Goal: Task Accomplishment & Management: Complete application form

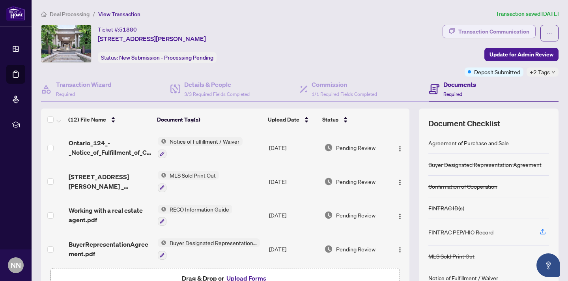
click at [519, 31] on div "Transaction Communication" at bounding box center [494, 31] width 71 height 13
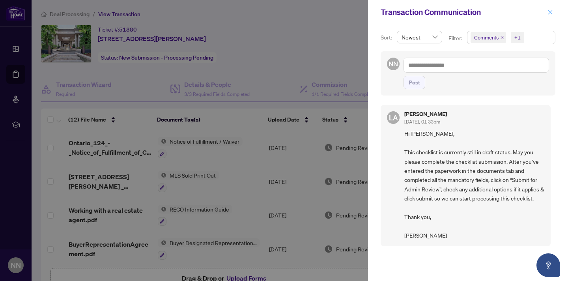
click at [552, 11] on icon "close" at bounding box center [551, 12] width 6 height 6
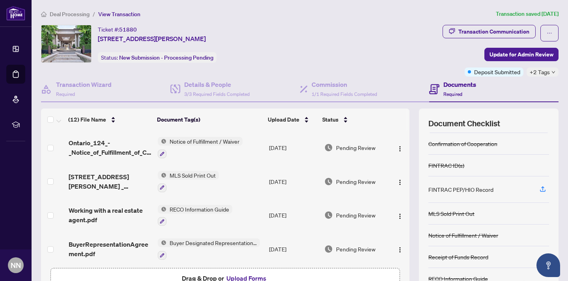
click at [454, 191] on div "FINTRAC PEP/HIO Record" at bounding box center [461, 189] width 65 height 9
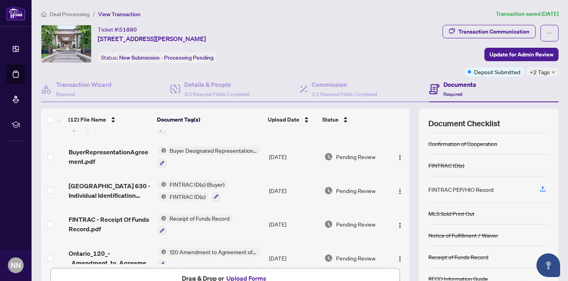
scroll to position [109, 0]
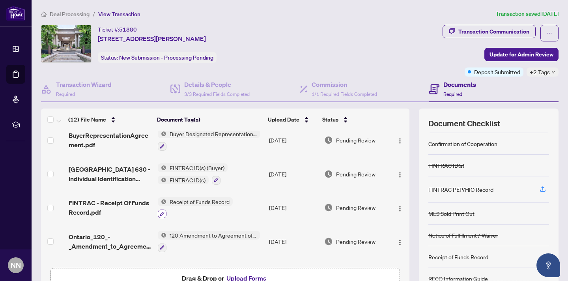
click at [163, 212] on icon "button" at bounding box center [162, 214] width 4 height 4
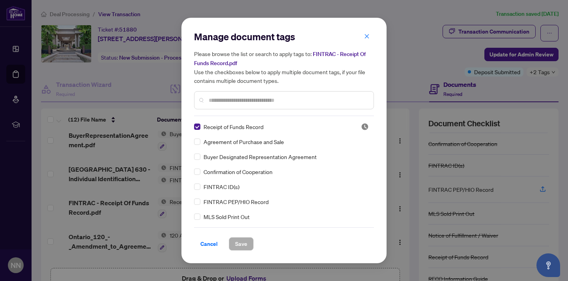
click at [214, 101] on input "text" at bounding box center [288, 100] width 159 height 9
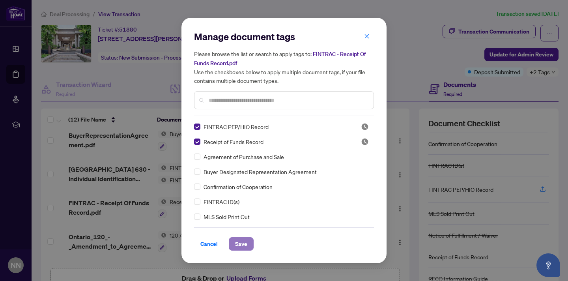
click at [243, 244] on span "Save" at bounding box center [241, 244] width 12 height 13
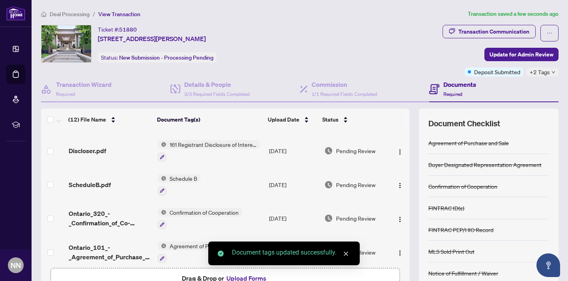
scroll to position [268, 0]
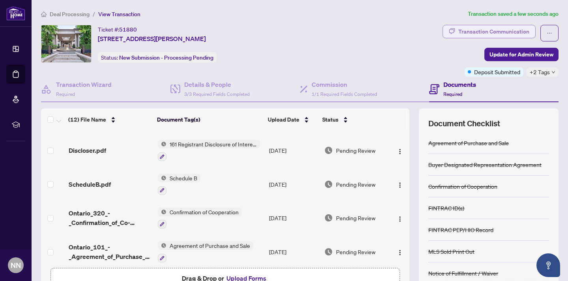
click at [489, 31] on div "Transaction Communication" at bounding box center [494, 31] width 71 height 13
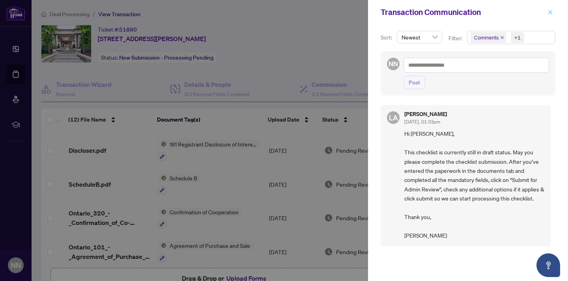
click at [549, 13] on icon "close" at bounding box center [551, 12] width 6 height 6
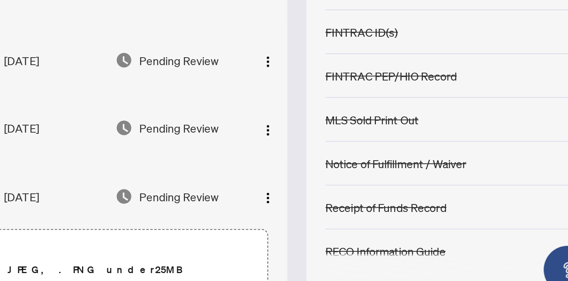
scroll to position [23, 0]
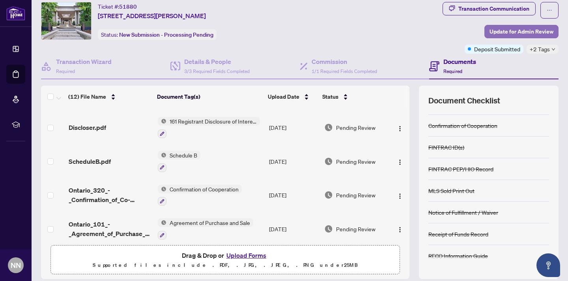
click at [530, 32] on span "Update for Admin Review" at bounding box center [522, 31] width 64 height 13
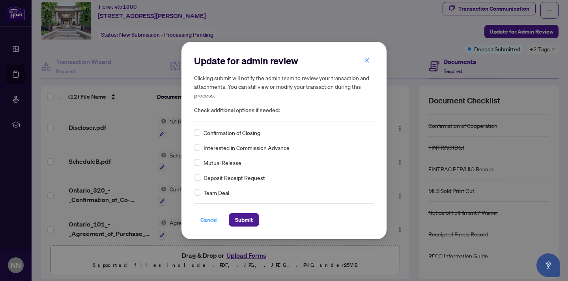
click at [209, 221] on span "Cancel" at bounding box center [208, 220] width 17 height 13
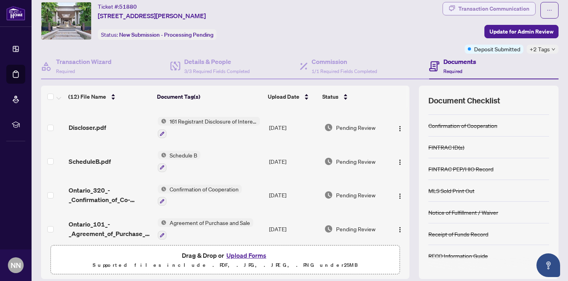
click at [496, 10] on div "Transaction Communication" at bounding box center [494, 8] width 71 height 13
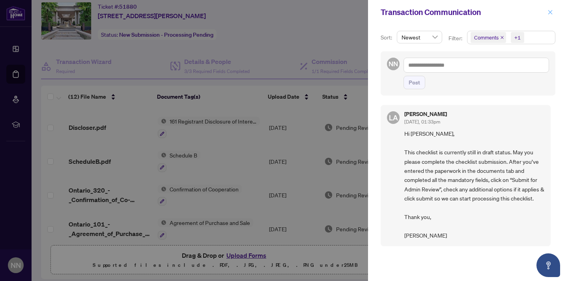
click at [552, 10] on icon "close" at bounding box center [551, 12] width 4 height 4
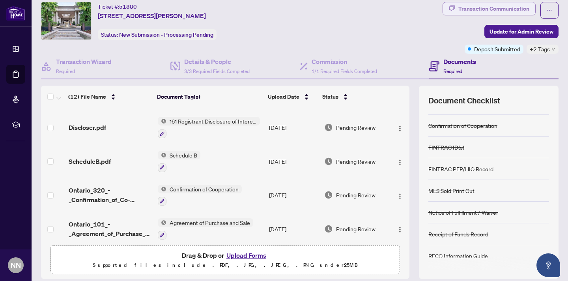
click at [498, 5] on div "Transaction Communication" at bounding box center [494, 8] width 71 height 13
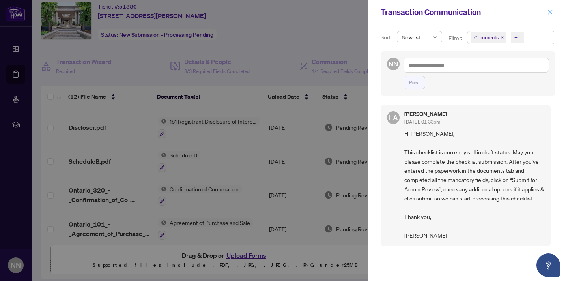
click at [550, 13] on icon "close" at bounding box center [551, 12] width 4 height 4
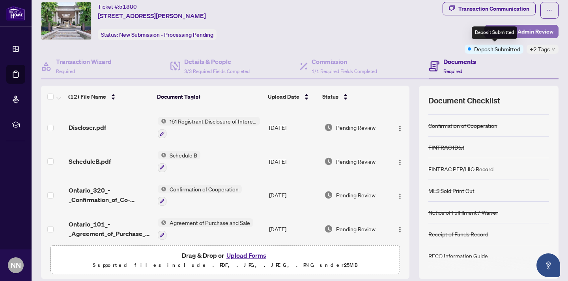
click at [528, 31] on span "Update for Admin Review" at bounding box center [522, 31] width 64 height 13
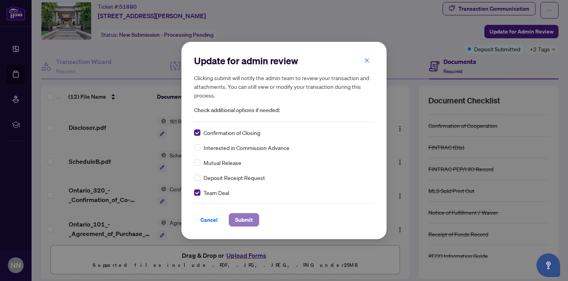
click at [242, 220] on span "Submit" at bounding box center [244, 220] width 18 height 13
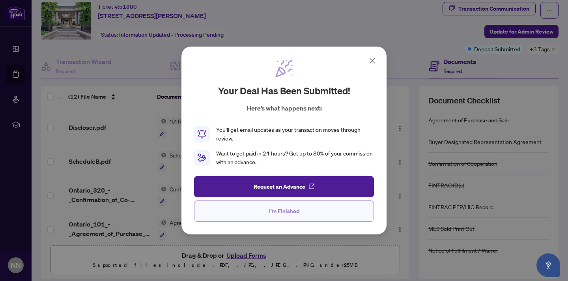
click at [287, 212] on span "I'm Finished" at bounding box center [284, 211] width 30 height 13
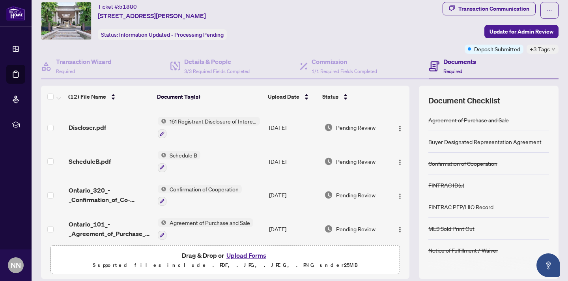
click at [542, 50] on span "+3 Tags" at bounding box center [540, 49] width 20 height 9
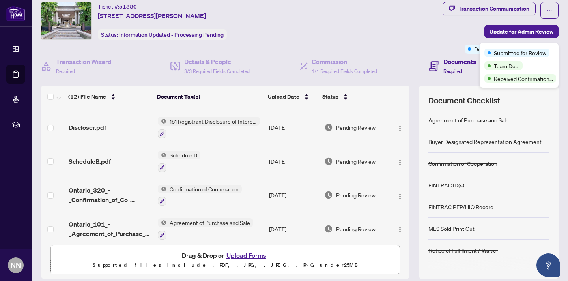
click at [453, 28] on div "Transaction Communication Update for Admin Review Deposit Submitted +3 Tags" at bounding box center [501, 28] width 116 height 52
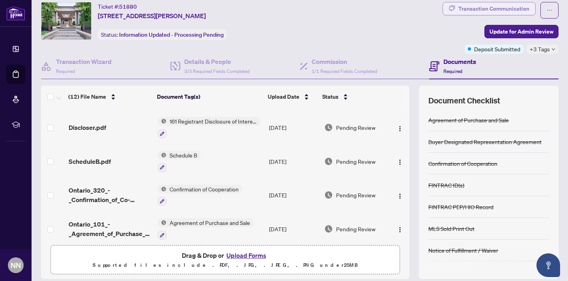
click at [482, 8] on div "Transaction Communication" at bounding box center [494, 8] width 71 height 13
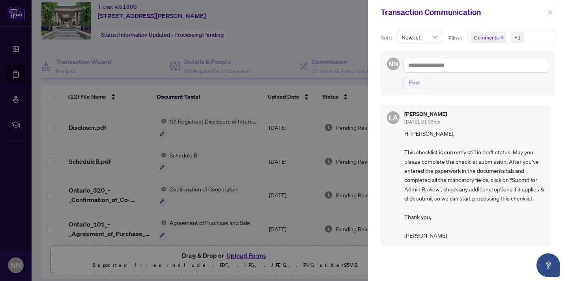
click at [551, 11] on icon "close" at bounding box center [551, 12] width 6 height 6
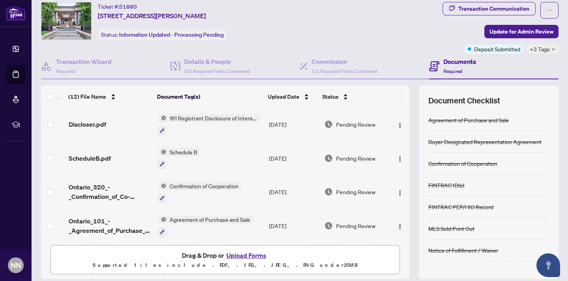
scroll to position [269, 0]
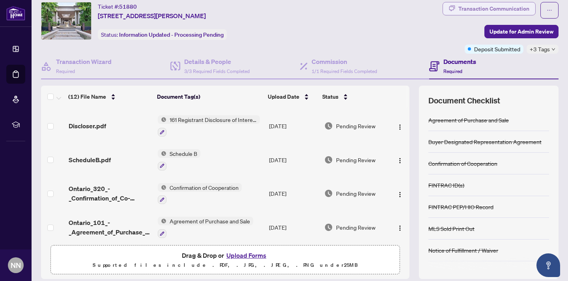
click at [488, 8] on div "Transaction Communication" at bounding box center [494, 8] width 71 height 13
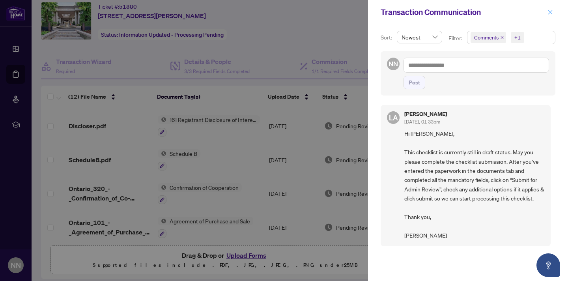
click at [549, 11] on icon "close" at bounding box center [551, 12] width 4 height 4
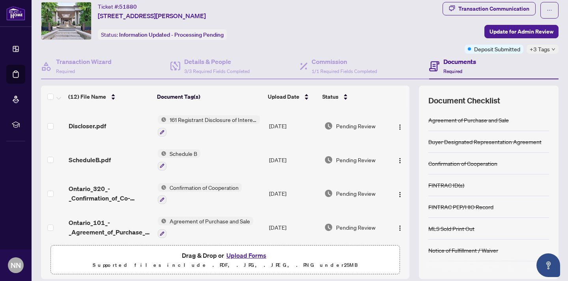
click at [538, 54] on div "Documents Required" at bounding box center [493, 67] width 129 height 26
click at [538, 49] on span "+3 Tags" at bounding box center [540, 49] width 20 height 9
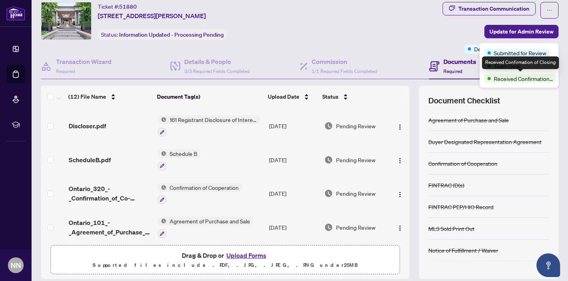
click at [523, 81] on span "Received Confirmation of Closing" at bounding box center [523, 78] width 59 height 9
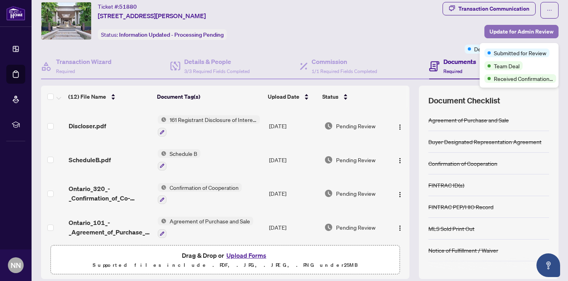
click at [519, 30] on span "Update for Admin Review" at bounding box center [522, 31] width 64 height 13
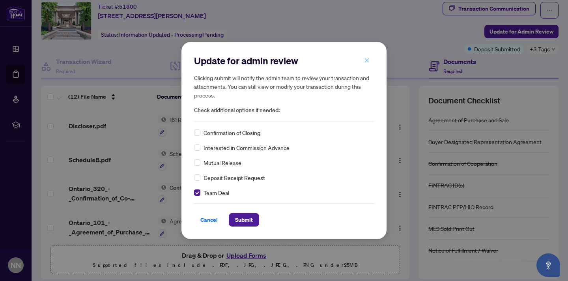
click at [366, 60] on icon "close" at bounding box center [367, 60] width 4 height 4
